Goal: Task Accomplishment & Management: Manage account settings

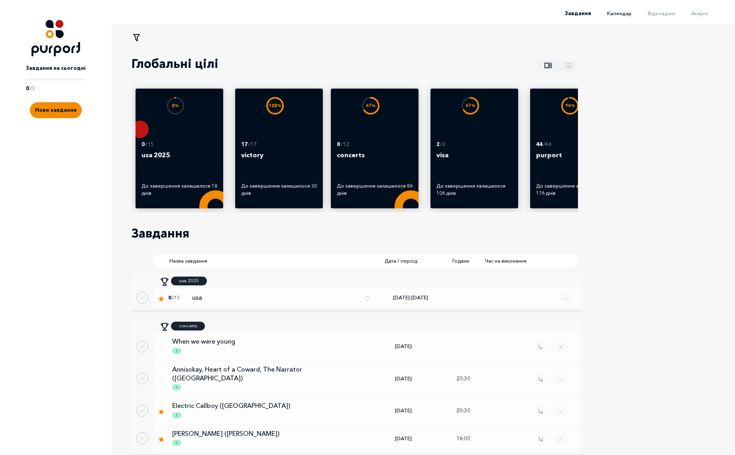
click at [622, 13] on span "Календар" at bounding box center [619, 13] width 25 height 6
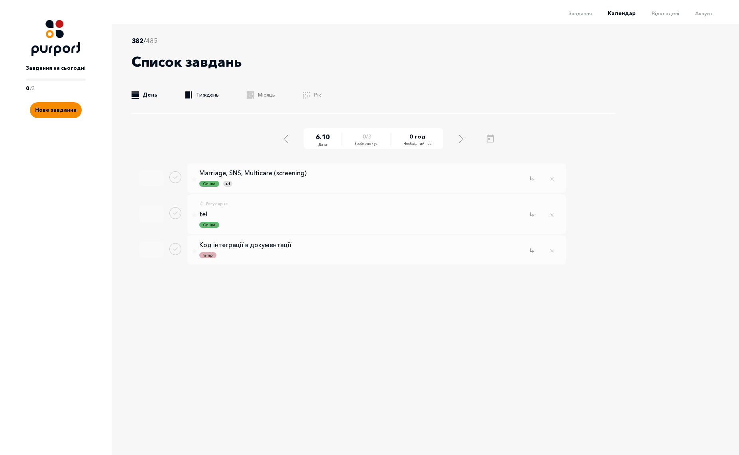
click at [195, 92] on link ".b{fill:#F48B00;} Тиждень" at bounding box center [201, 95] width 33 height 8
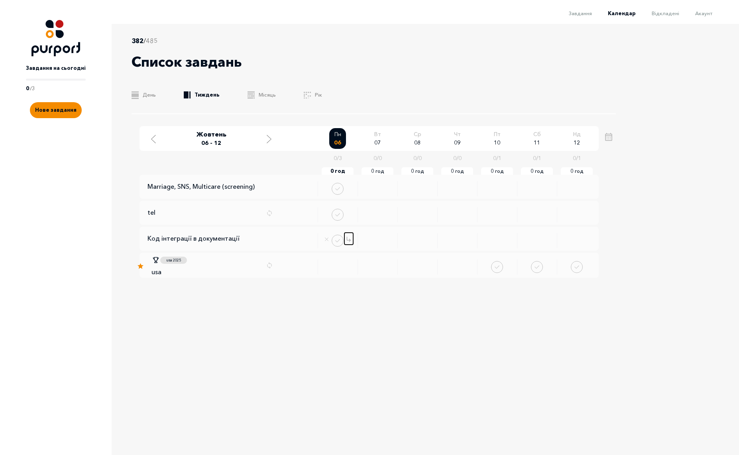
click at [347, 240] on icon "Change date" at bounding box center [349, 238] width 4 height 5
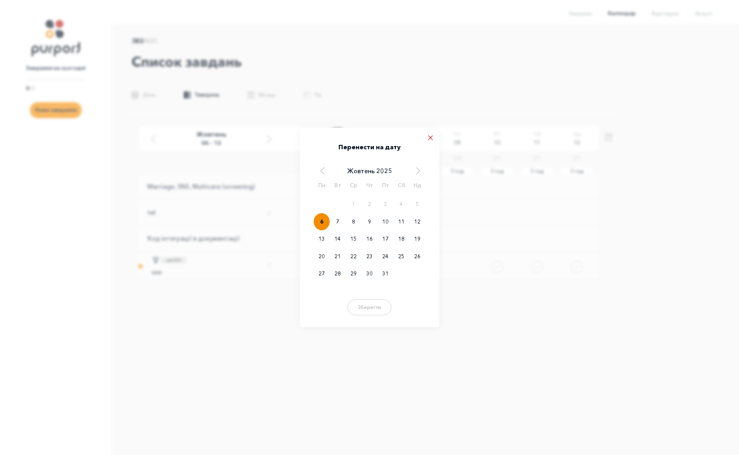
click at [429, 138] on icon "Close popup" at bounding box center [430, 137] width 5 height 5
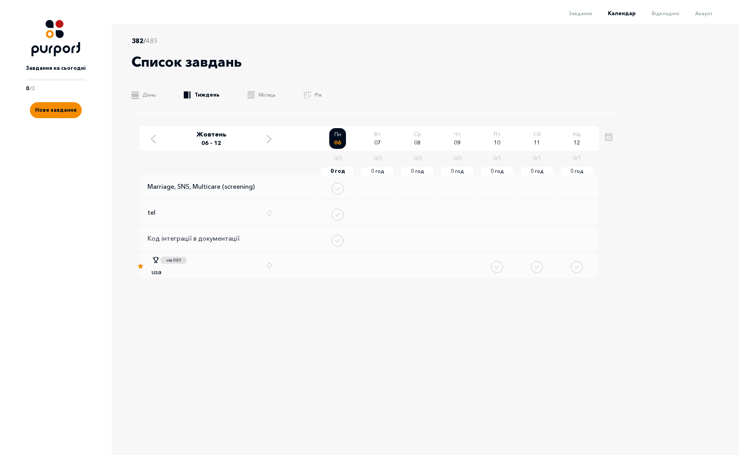
click at [226, 237] on p "Код інтеграції в документації" at bounding box center [194, 238] width 92 height 8
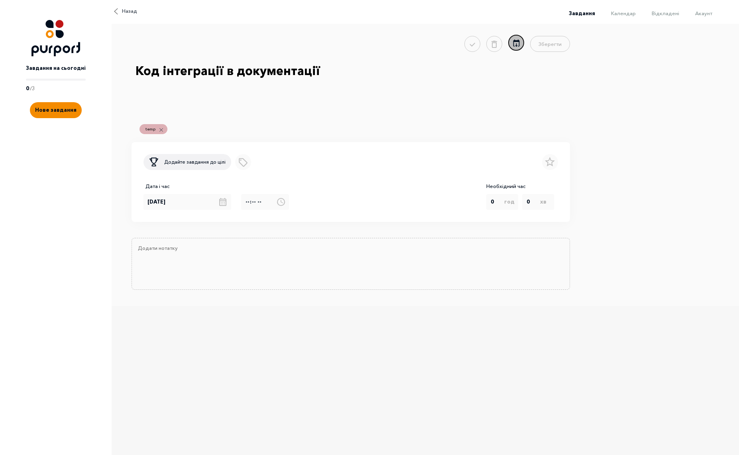
click at [517, 46] on icon "Move to delayed tasks" at bounding box center [516, 42] width 6 height 7
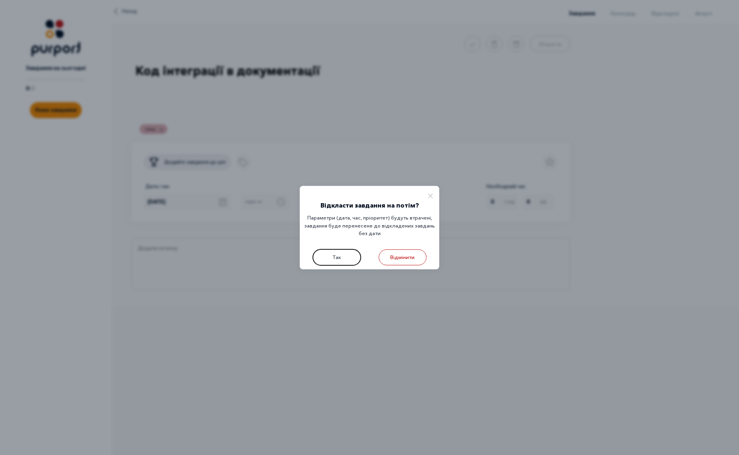
click at [337, 255] on button "Так" at bounding box center [337, 257] width 48 height 16
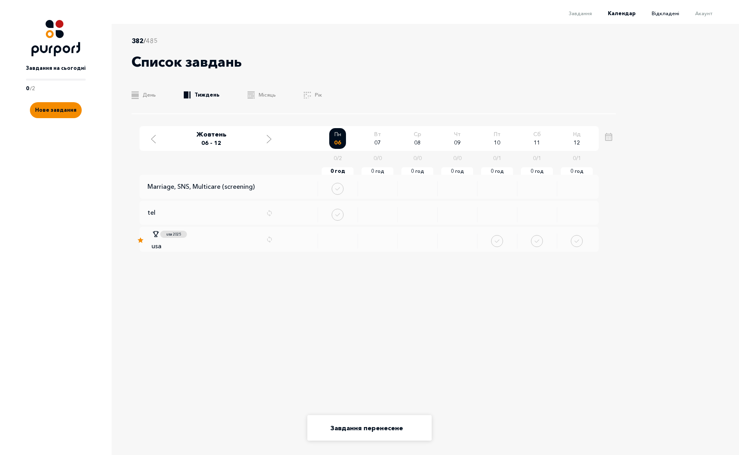
click at [663, 15] on span "Відкладені" at bounding box center [666, 13] width 28 height 6
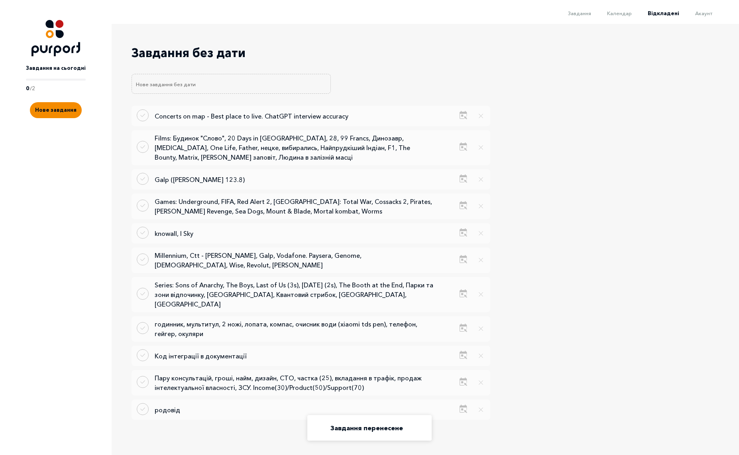
click at [622, 9] on li "Календар" at bounding box center [611, 13] width 41 height 10
click at [622, 12] on span "Календар" at bounding box center [619, 13] width 25 height 6
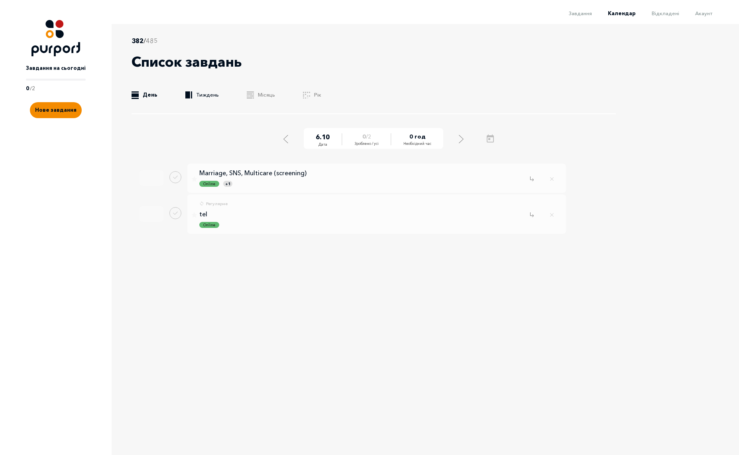
click at [202, 92] on link ".b{fill:#F48B00;} Тиждень" at bounding box center [201, 95] width 33 height 8
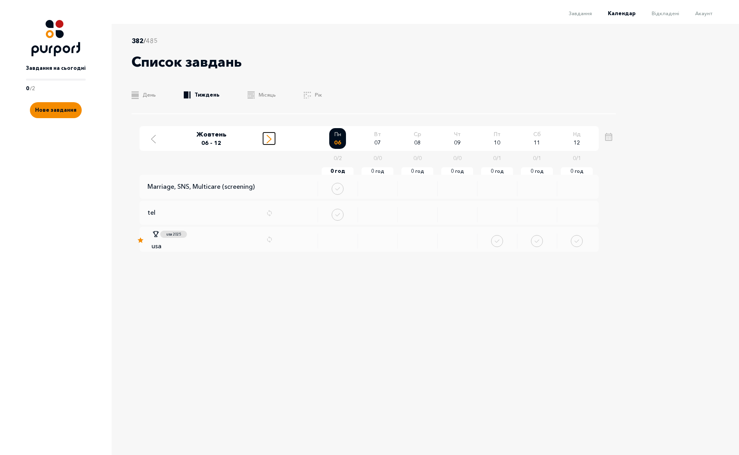
click at [267, 140] on icon "Move to next week" at bounding box center [269, 139] width 5 height 8
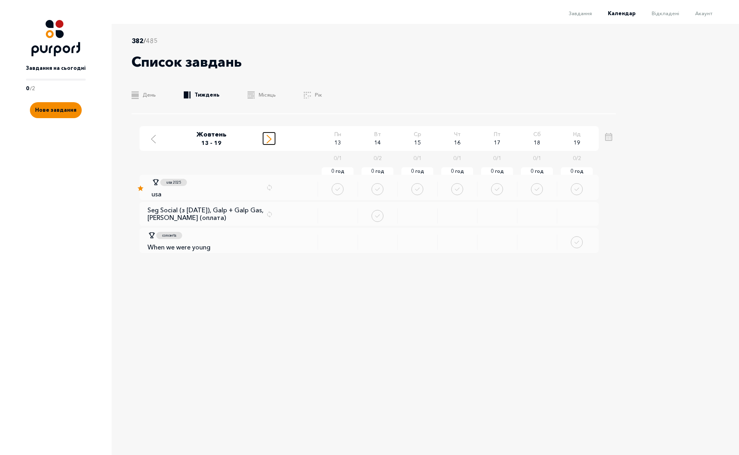
click at [268, 136] on line "Move to next week" at bounding box center [269, 137] width 4 height 4
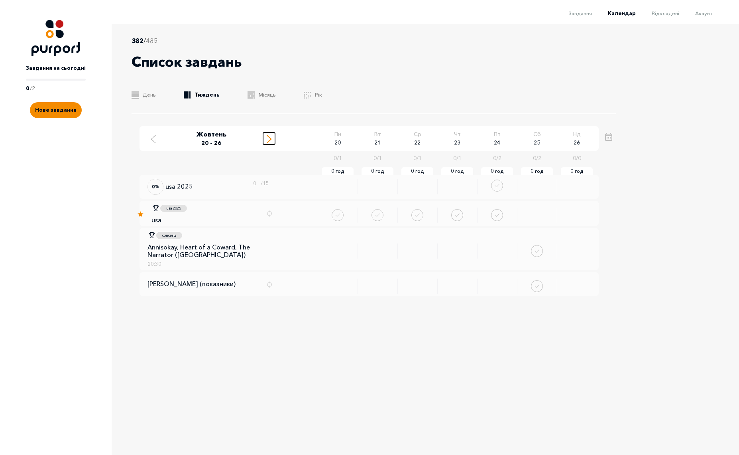
drag, startPoint x: 268, startPoint y: 136, endPoint x: 273, endPoint y: 133, distance: 6.0
click at [268, 136] on line "Move to next week" at bounding box center [269, 137] width 4 height 4
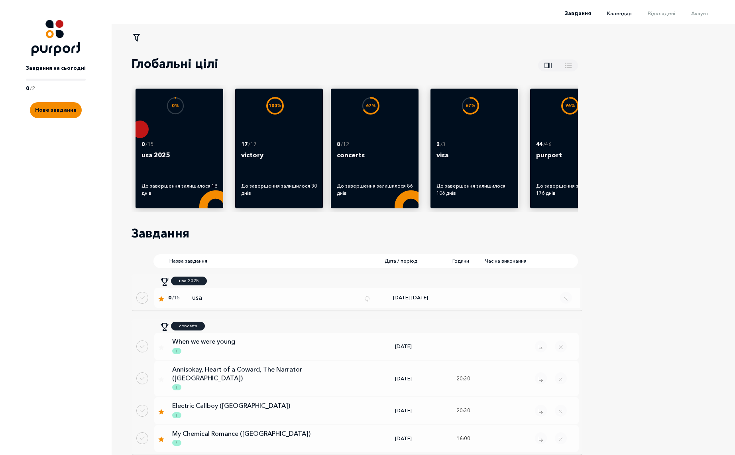
click at [626, 10] on span "Календар" at bounding box center [619, 13] width 25 height 6
